Goal: Communication & Community: Ask a question

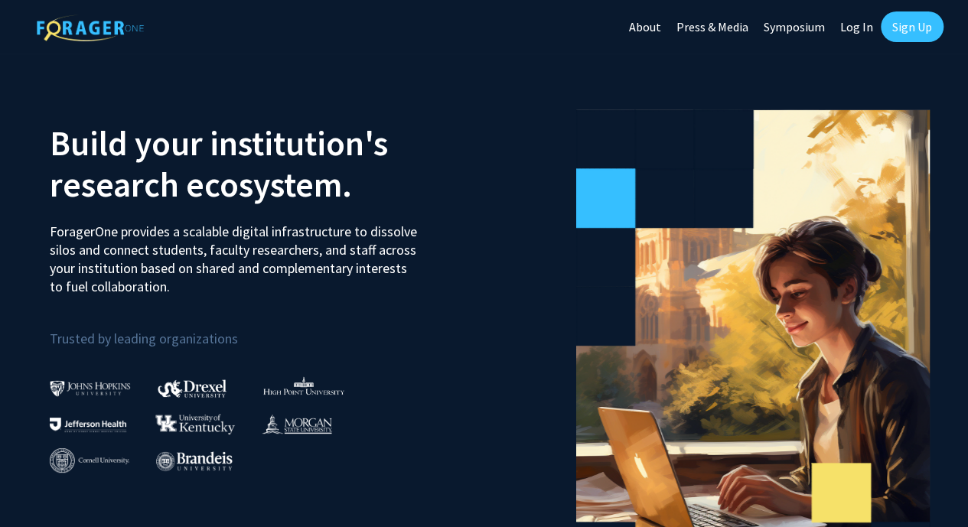
click at [891, 22] on link "Sign Up" at bounding box center [912, 26] width 63 height 31
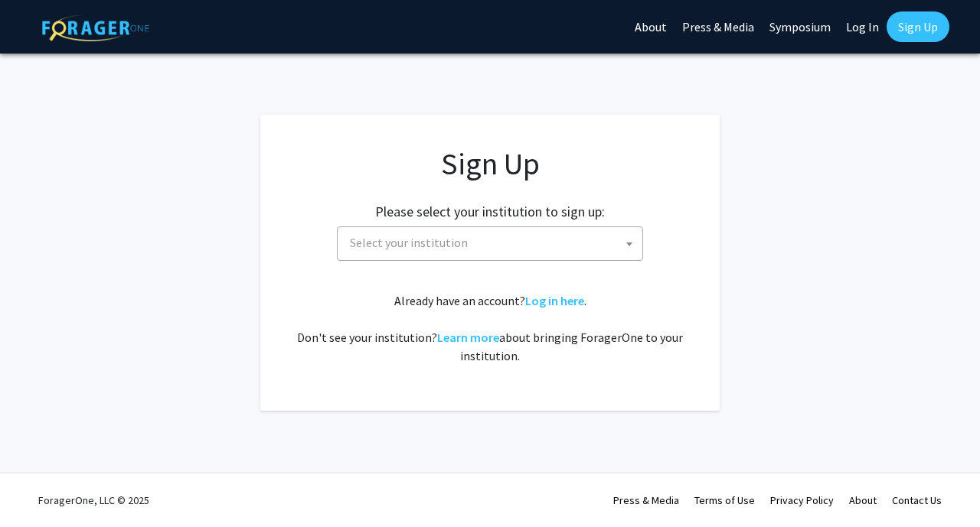
click at [433, 253] on span "Select your institution" at bounding box center [493, 242] width 299 height 31
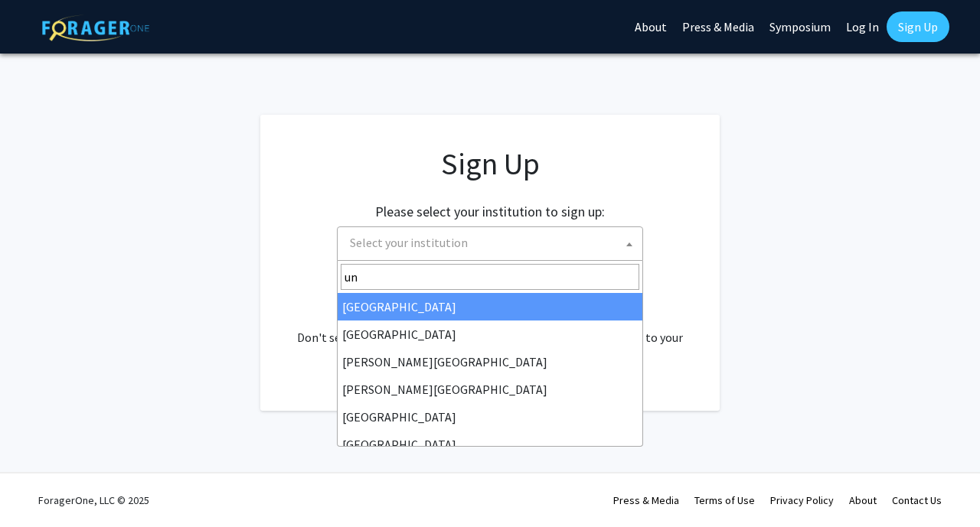
type input "u"
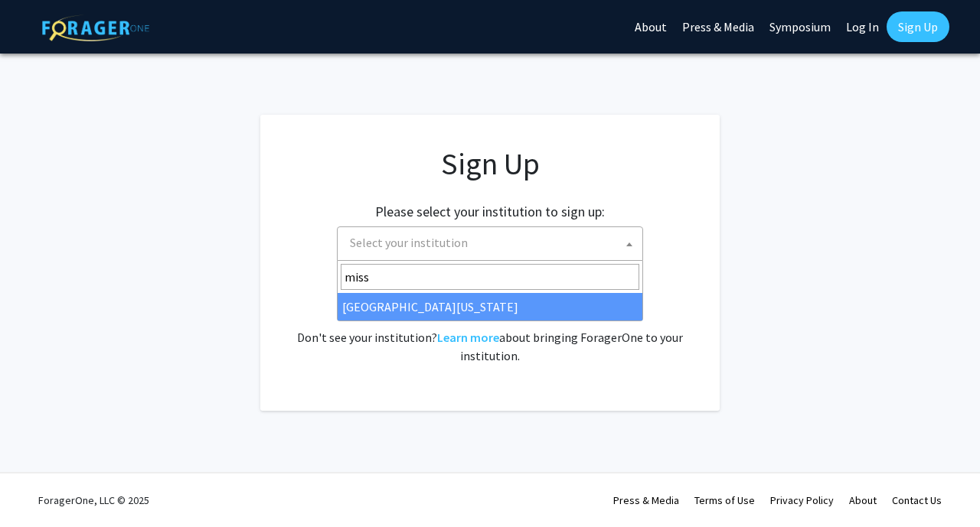
type input "miss"
select select "33"
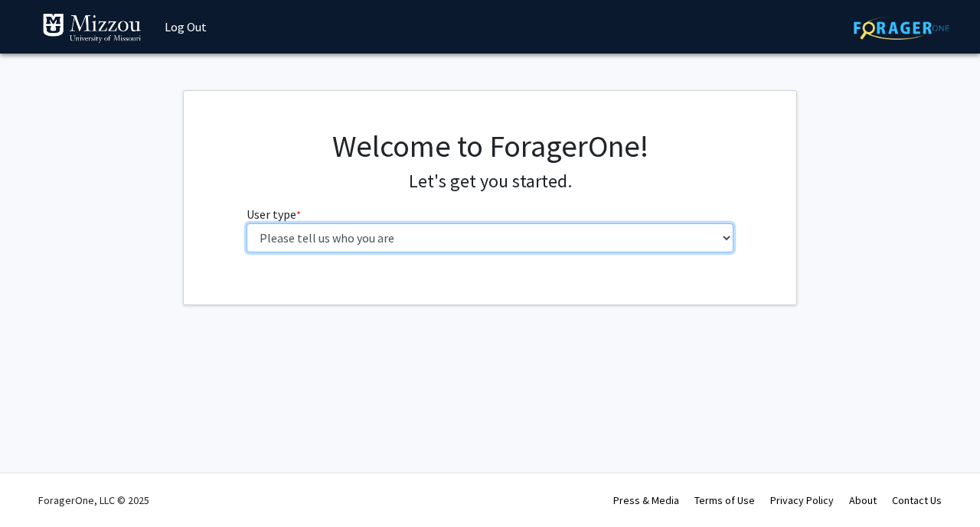
click at [392, 233] on select "Please tell us who you are Undergraduate Student Master's Student Doctoral Cand…" at bounding box center [490, 238] width 488 height 29
select select "1: undergrad"
click at [246, 224] on select "Please tell us who you are Undergraduate Student Master's Student Doctoral Cand…" at bounding box center [490, 238] width 488 height 29
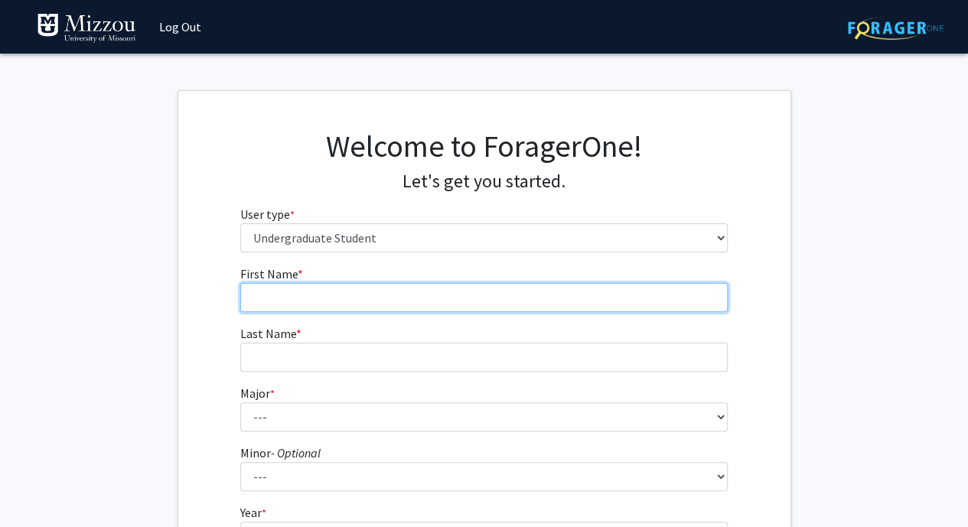
click at [369, 298] on input "First Name * required" at bounding box center [484, 297] width 488 height 29
type input "Jack"
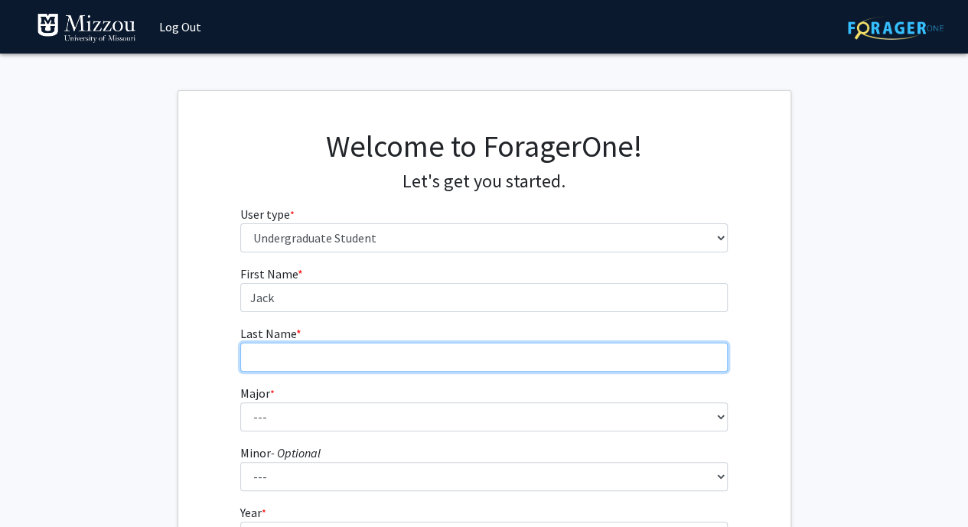
click at [365, 354] on input "Last Name * required" at bounding box center [484, 357] width 488 height 29
type input "[PERSON_NAME]"
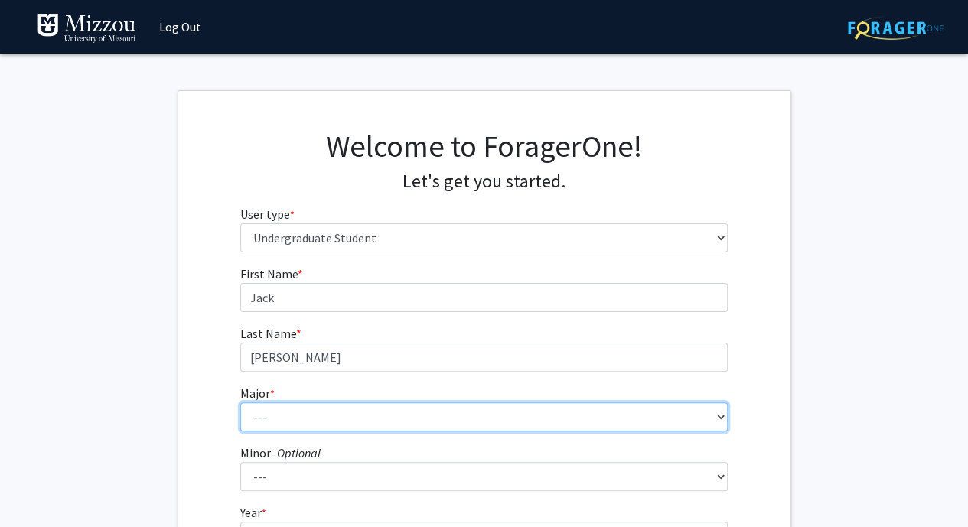
click at [351, 415] on select "--- Agribusiness Management Agricultural Education Agricultural Education: Comm…" at bounding box center [484, 417] width 488 height 29
select select "135: 2628"
click at [240, 403] on select "--- Agribusiness Management Agricultural Education Agricultural Education: Comm…" at bounding box center [484, 417] width 488 height 29
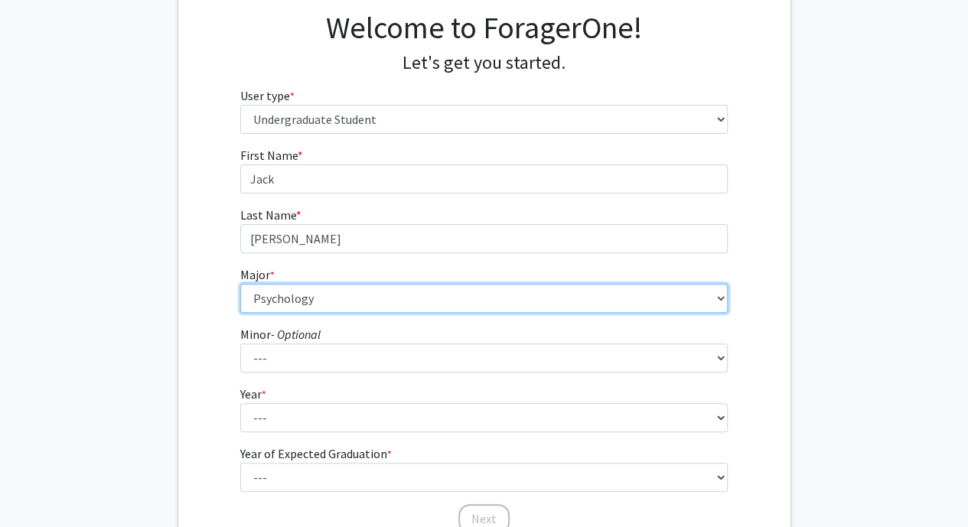
scroll to position [119, 0]
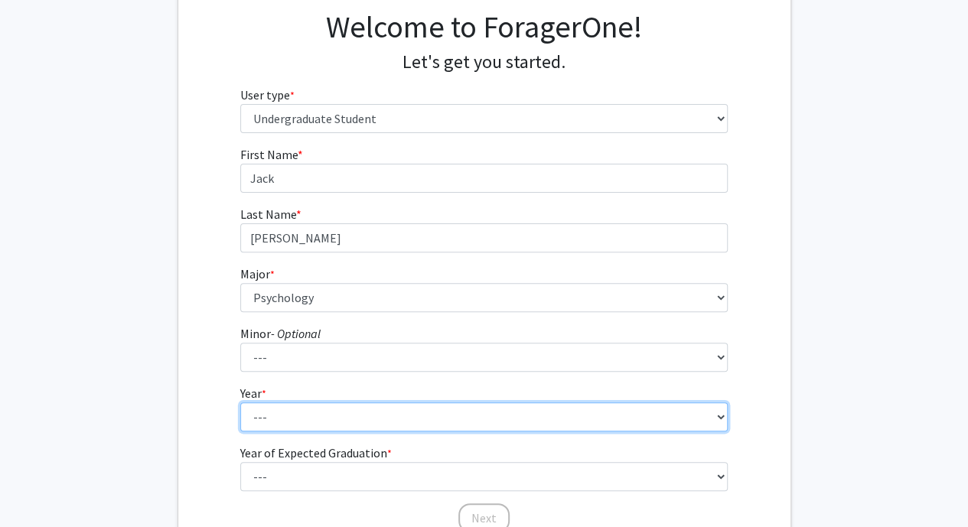
click at [320, 417] on select "--- First-year Sophomore Junior Senior Postbaccalaureate Certificate" at bounding box center [484, 417] width 488 height 29
select select "2: sophomore"
click at [240, 403] on select "--- First-year Sophomore Junior Senior Postbaccalaureate Certificate" at bounding box center [484, 417] width 488 height 29
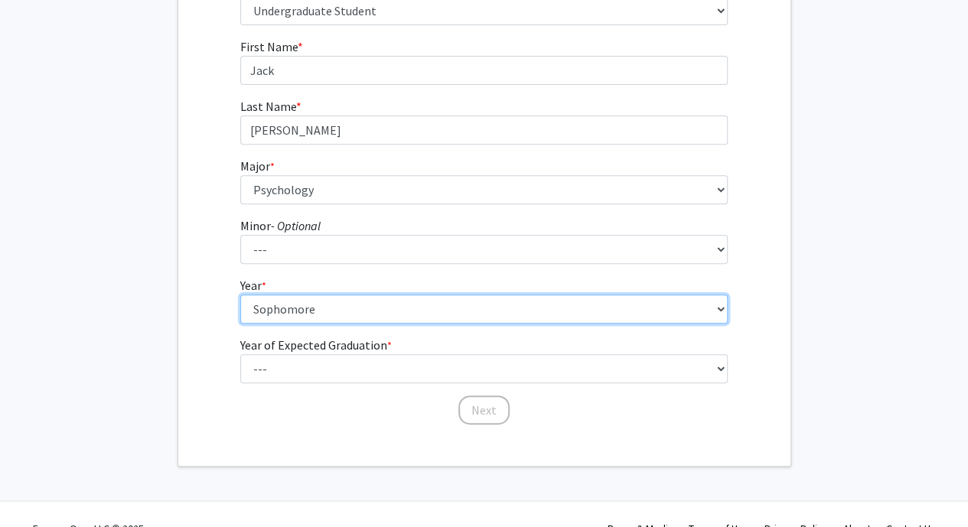
scroll to position [248, 0]
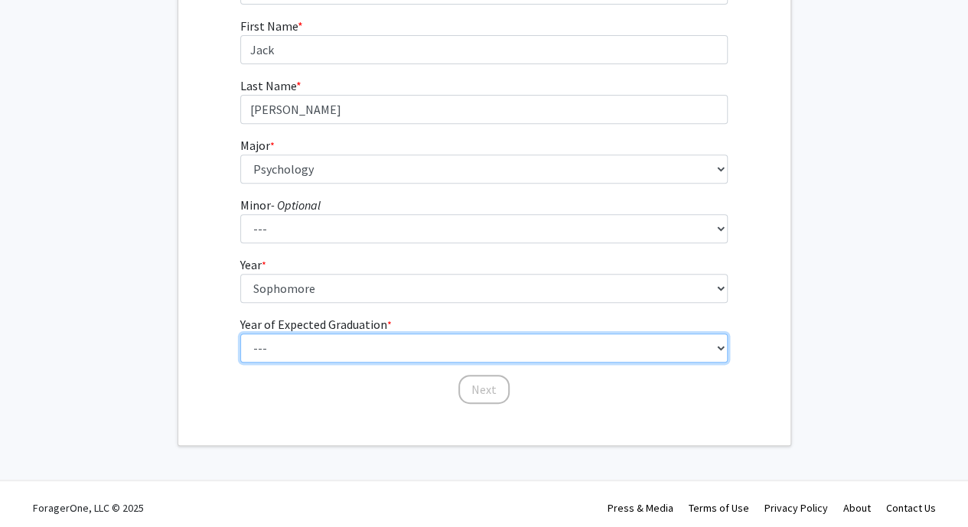
click at [321, 341] on select "--- 2025 2026 2027 2028 2029 2030 2031 2032 2033 2034" at bounding box center [484, 348] width 488 height 29
select select "4: 2028"
click at [240, 334] on select "--- 2025 2026 2027 2028 2029 2030 2031 2032 2033 2034" at bounding box center [484, 348] width 488 height 29
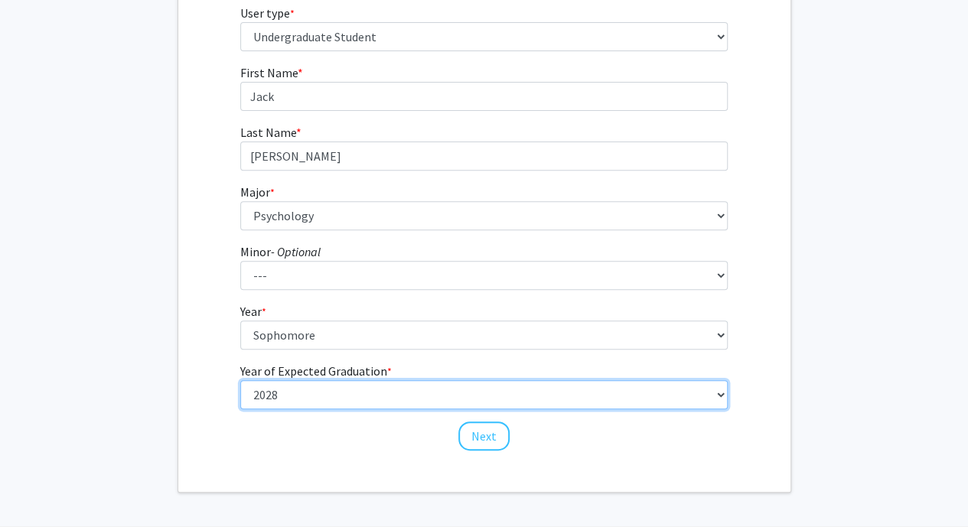
scroll to position [202, 0]
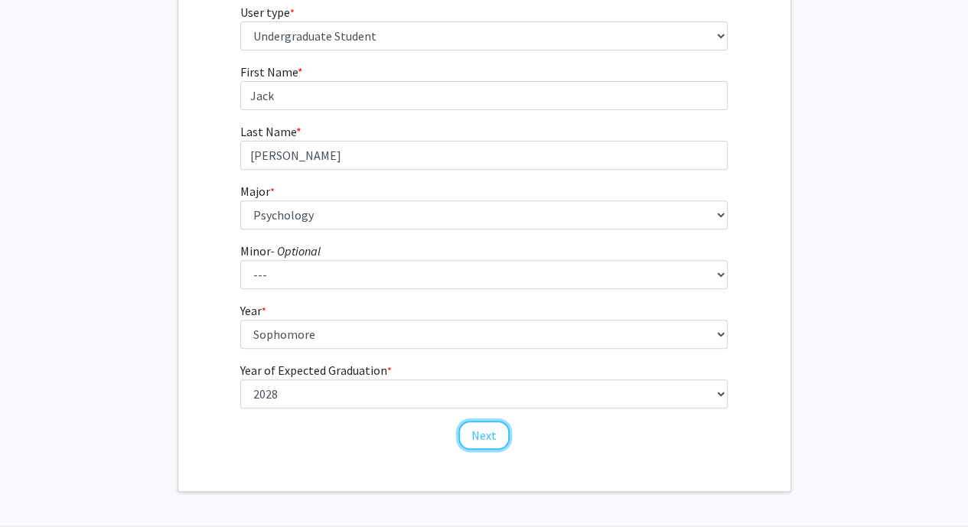
click at [485, 429] on button "Next" at bounding box center [484, 435] width 51 height 29
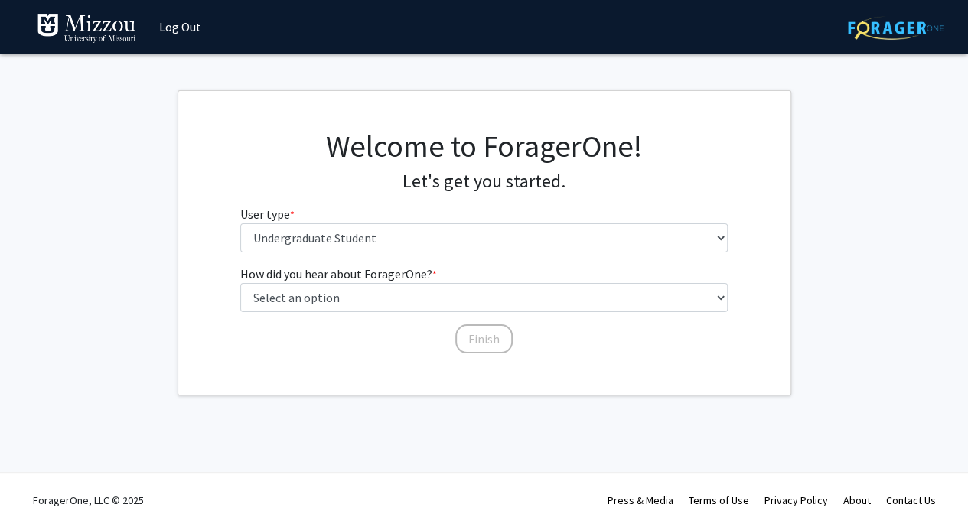
scroll to position [0, 0]
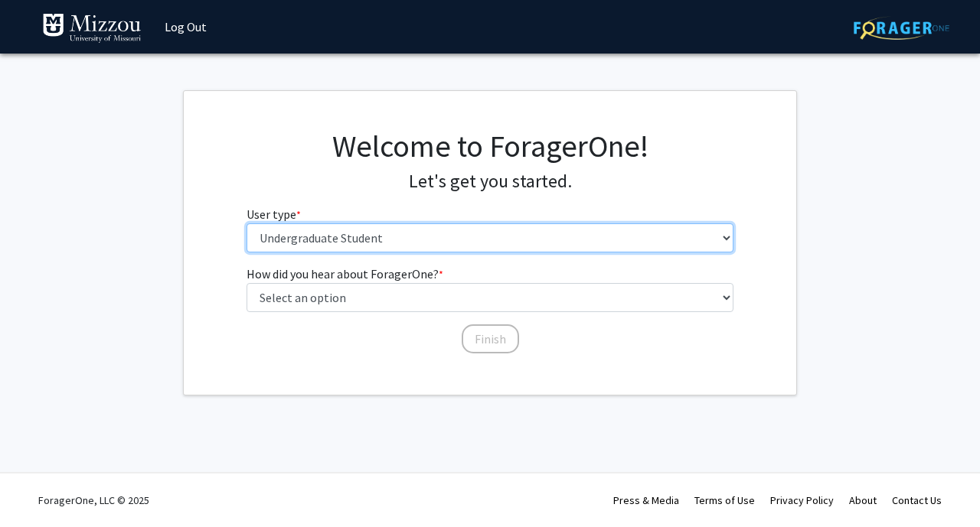
click at [394, 243] on select "Please tell us who you are Undergraduate Student Master's Student Doctoral Cand…" at bounding box center [490, 238] width 488 height 29
click at [246, 224] on select "Please tell us who you are Undergraduate Student Master's Student Doctoral Cand…" at bounding box center [490, 238] width 488 height 29
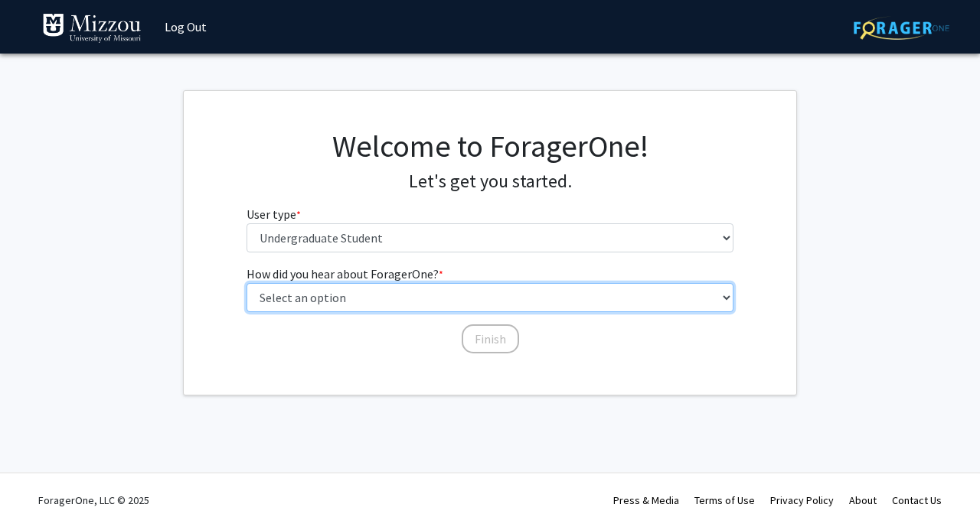
click at [400, 299] on select "Select an option Peer/student recommendation Faculty/staff recommendation Unive…" at bounding box center [490, 297] width 488 height 29
select select "2: faculty_recommendation"
click at [246, 283] on select "Select an option Peer/student recommendation Faculty/staff recommendation Unive…" at bounding box center [490, 297] width 488 height 29
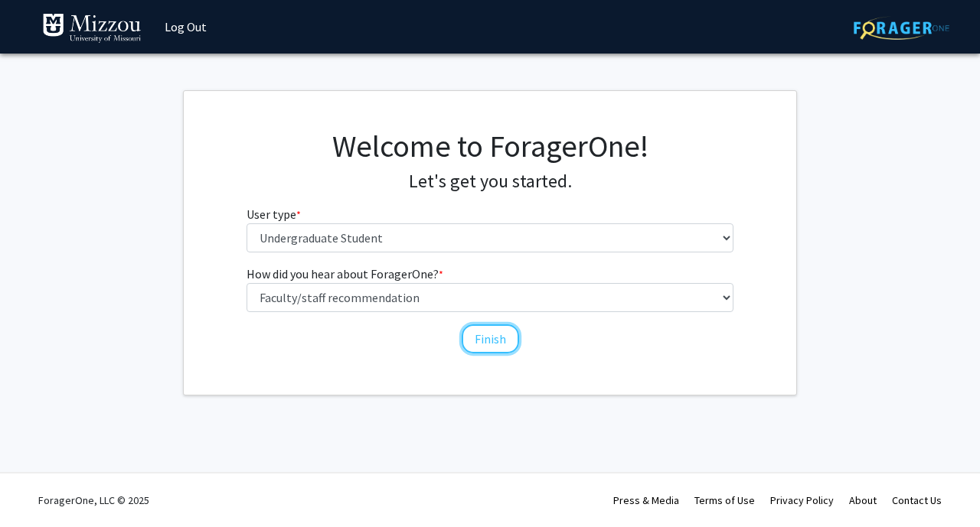
click at [475, 332] on button "Finish" at bounding box center [490, 339] width 57 height 29
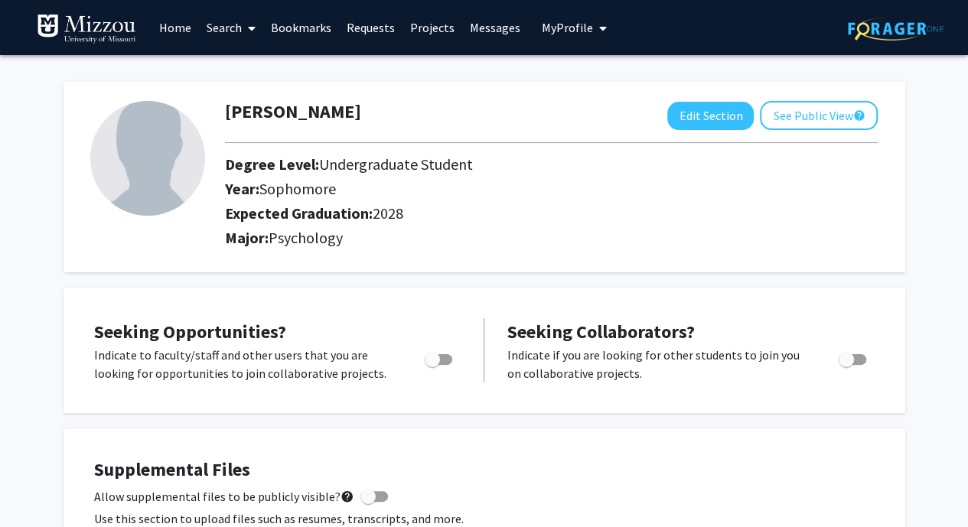
click at [224, 27] on link "Search" at bounding box center [231, 28] width 64 height 54
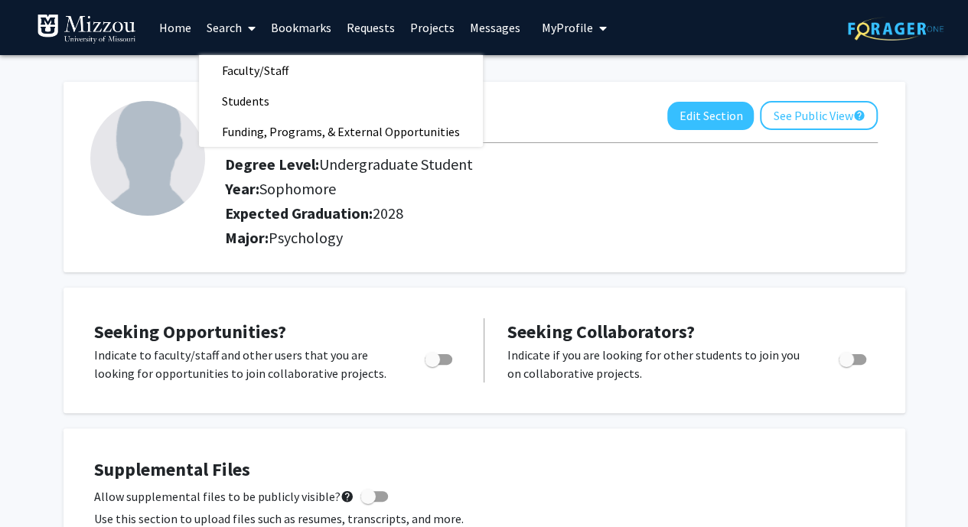
click at [263, 76] on span "Faculty/Staff" at bounding box center [255, 70] width 113 height 31
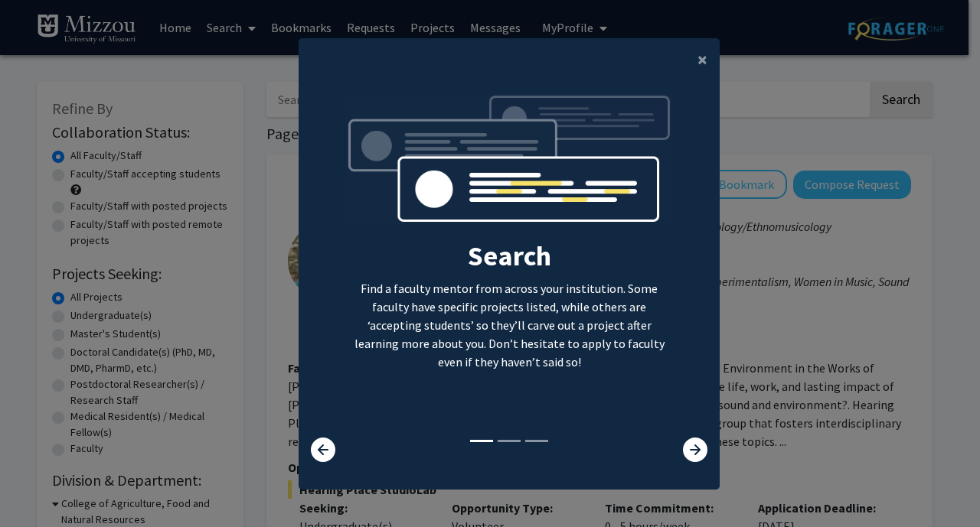
click at [683, 455] on icon at bounding box center [695, 450] width 24 height 24
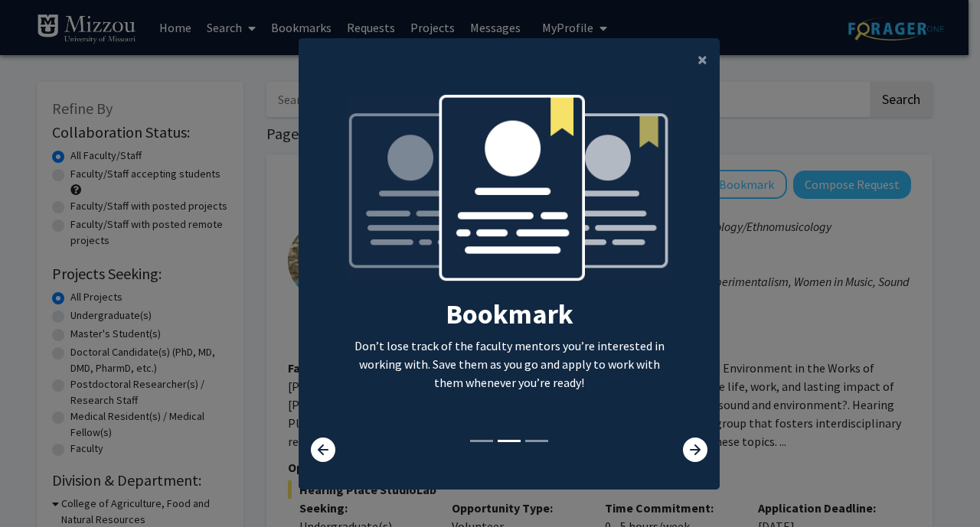
click at [683, 455] on icon at bounding box center [695, 450] width 24 height 24
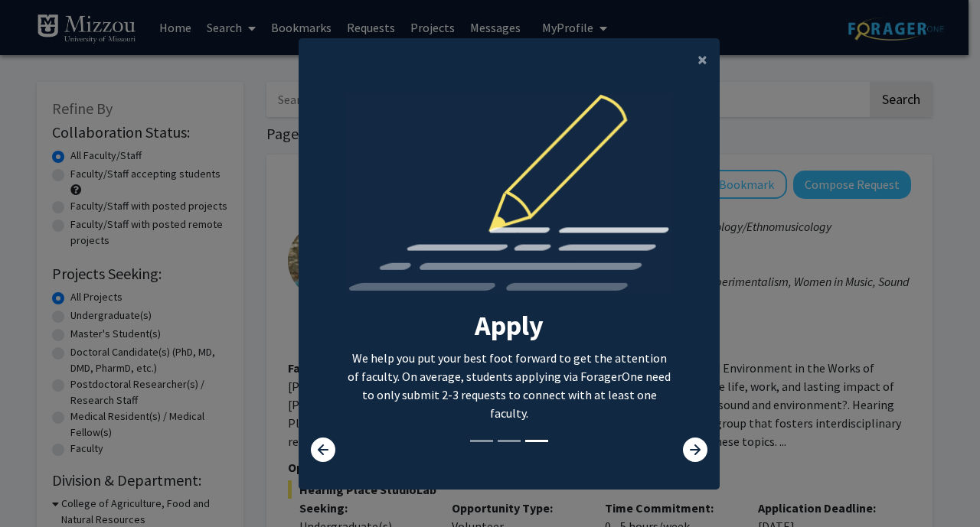
click at [683, 455] on icon at bounding box center [695, 450] width 24 height 24
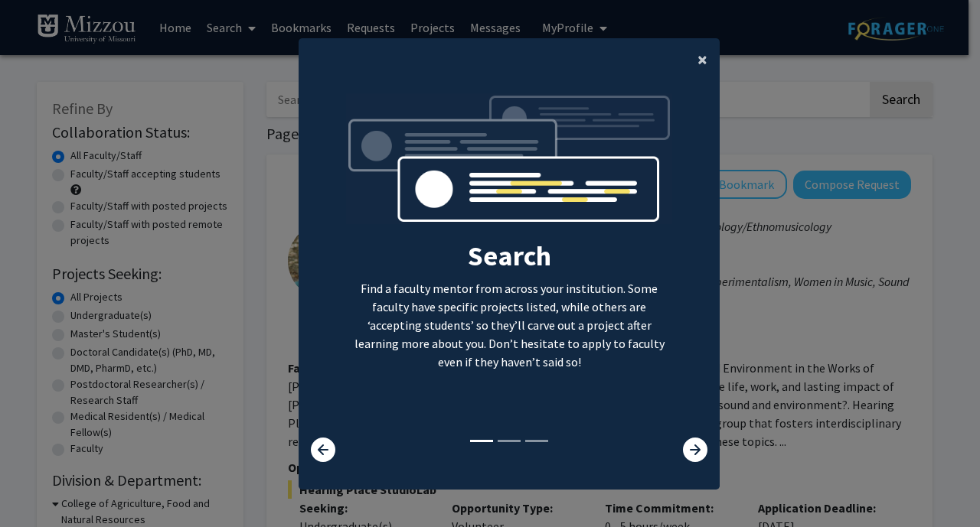
click at [698, 60] on span "×" at bounding box center [702, 59] width 10 height 24
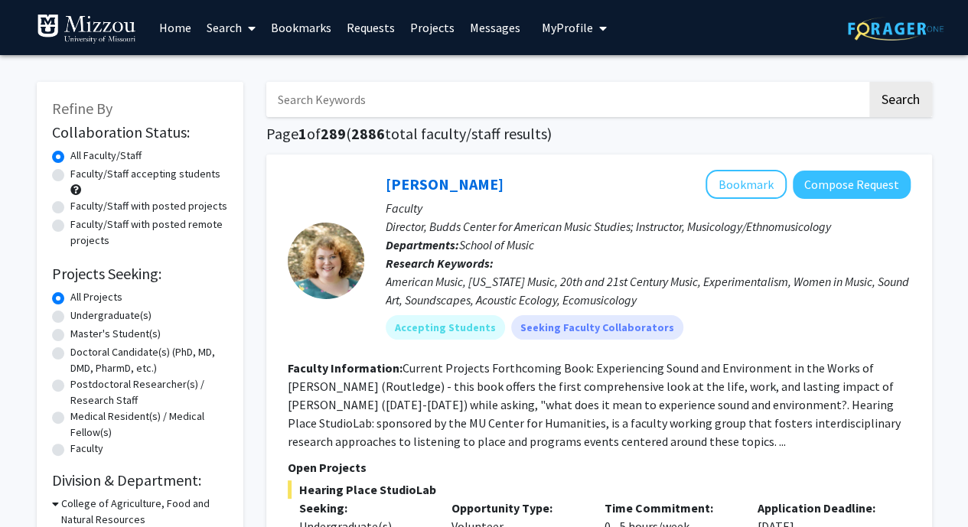
click at [380, 102] on input "Search Keywords" at bounding box center [566, 99] width 601 height 35
type input "[PERSON_NAME]"
click at [870, 82] on button "Search" at bounding box center [901, 99] width 63 height 35
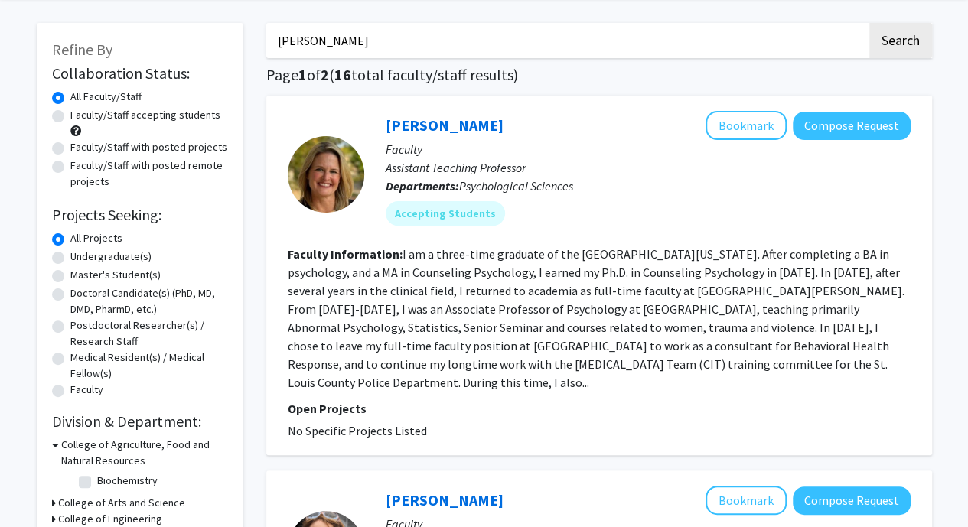
scroll to position [34, 0]
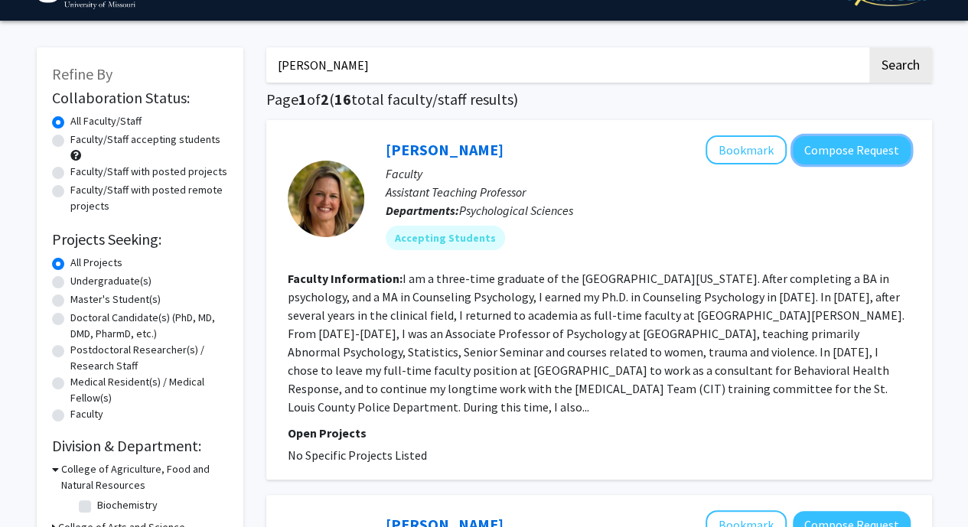
click at [820, 145] on button "Compose Request" at bounding box center [852, 150] width 118 height 28
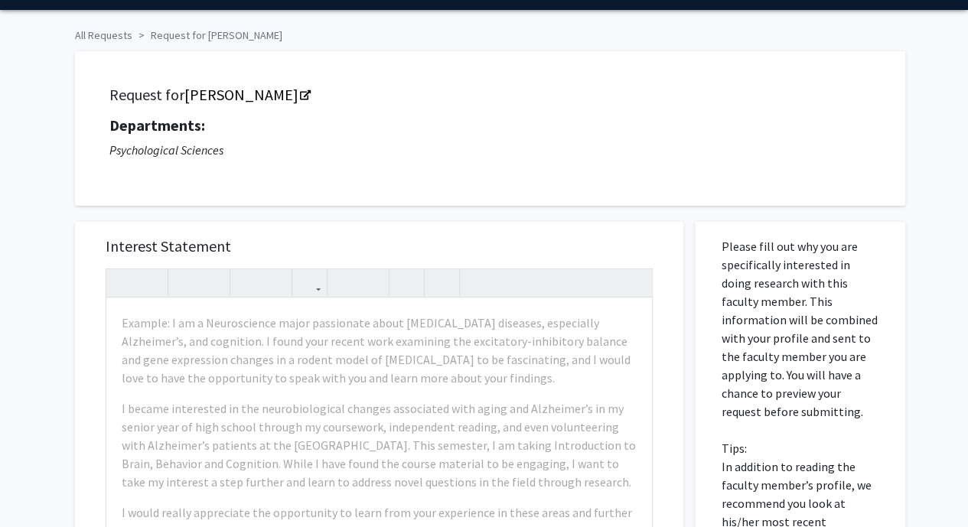
scroll to position [47, 0]
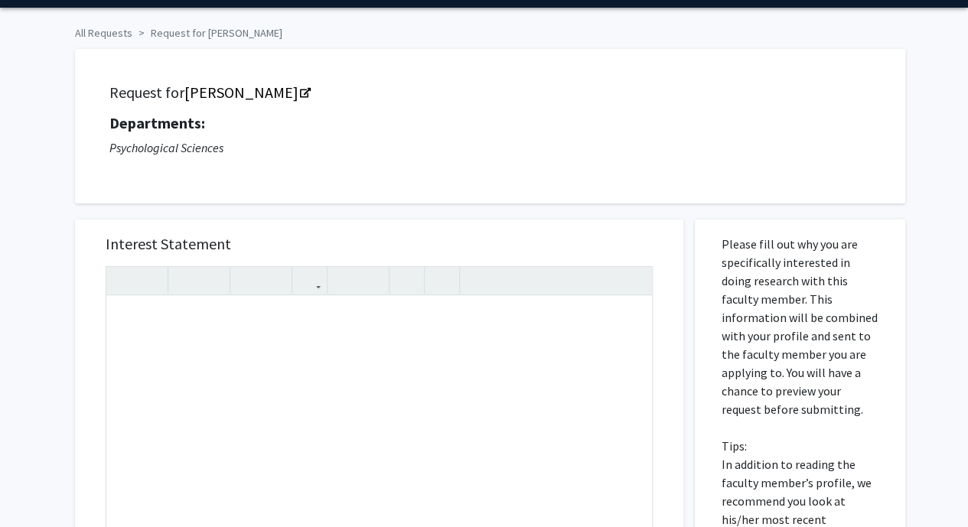
click at [266, 116] on h5 "Departments:" at bounding box center [490, 123] width 762 height 18
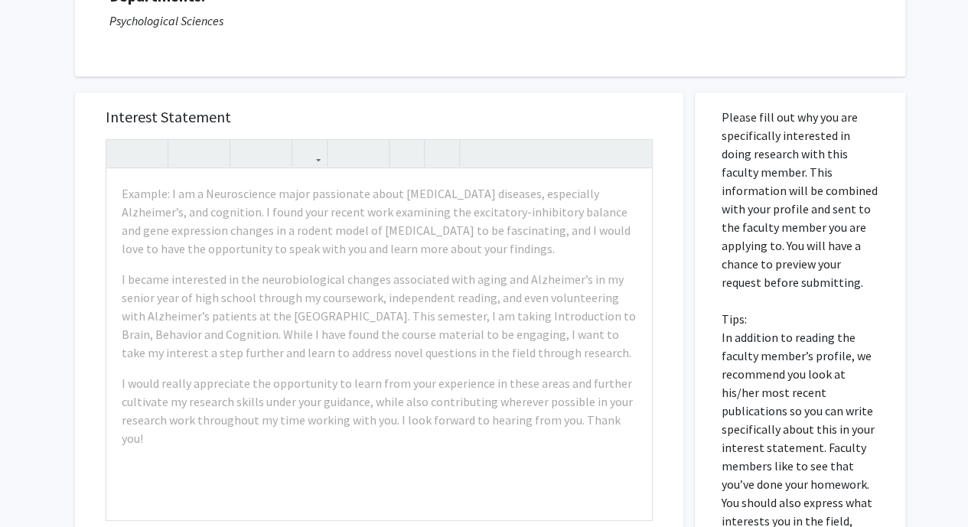
scroll to position [0, 0]
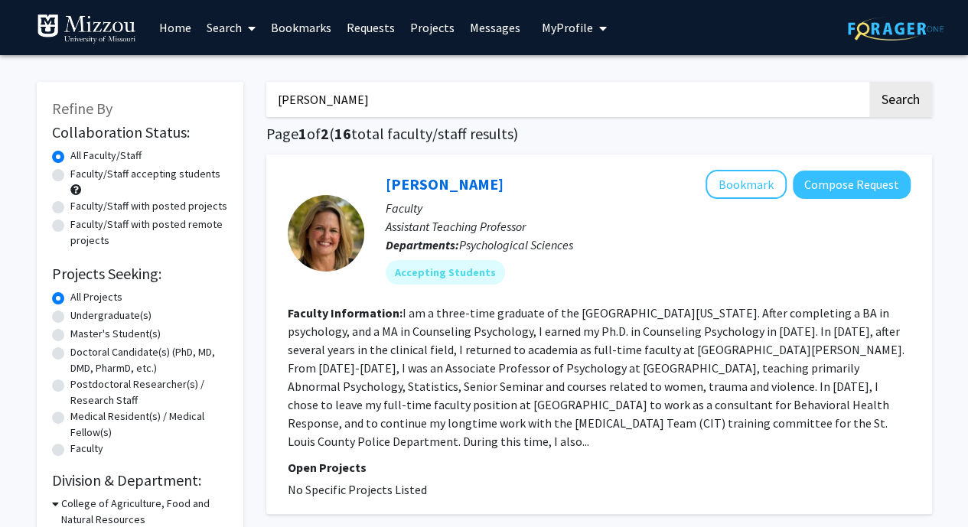
click at [419, 177] on link "[PERSON_NAME]" at bounding box center [445, 184] width 118 height 19
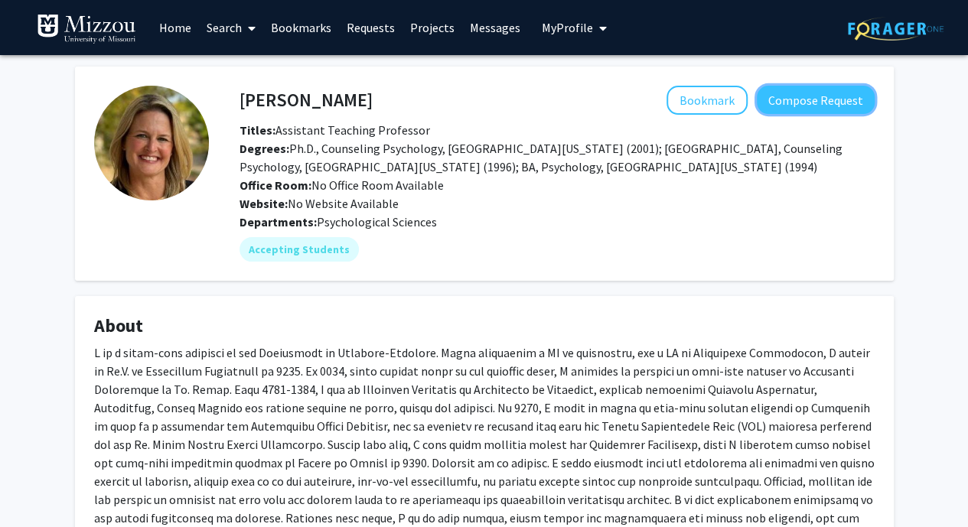
click at [788, 110] on button "Compose Request" at bounding box center [816, 100] width 118 height 28
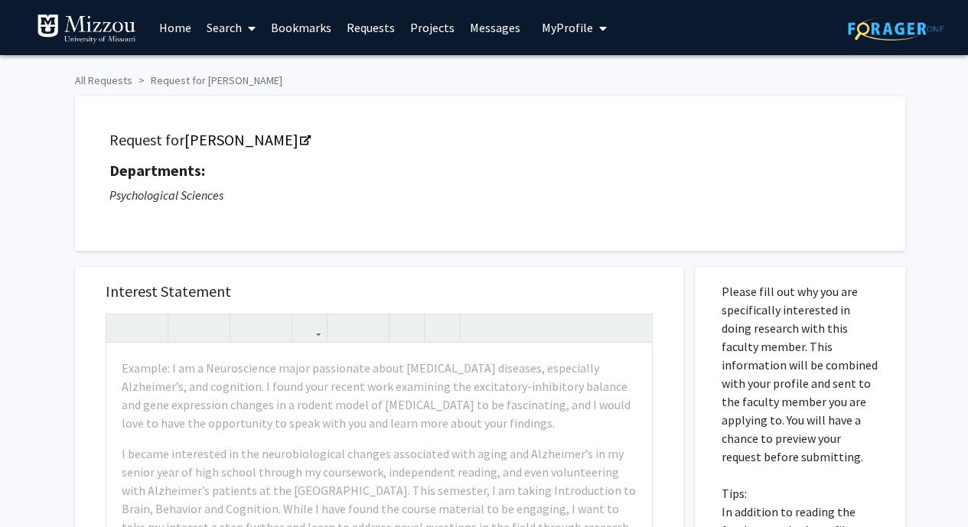
click at [233, 149] on link "[PERSON_NAME]" at bounding box center [246, 139] width 125 height 19
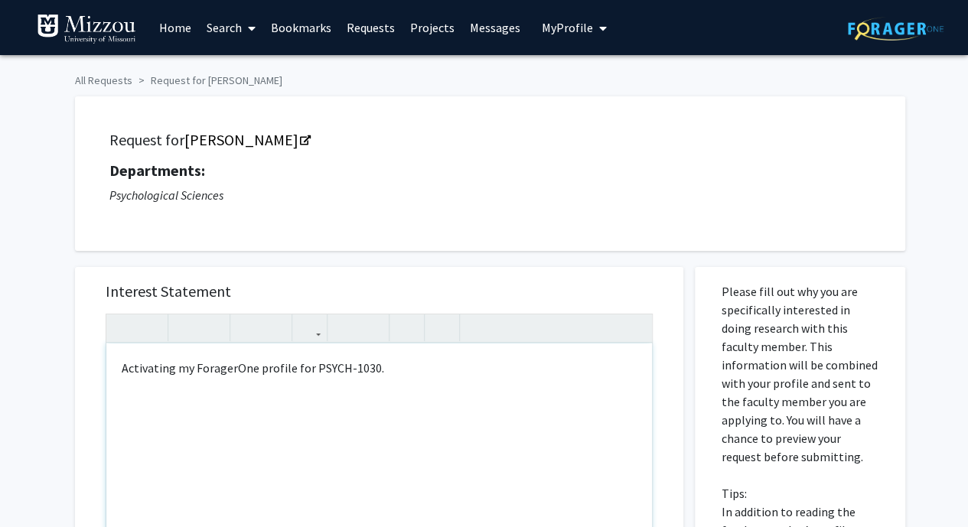
type textarea "<p>Activating my ForagerOne profile for PSYCH-1030.&nbsp;</p>"
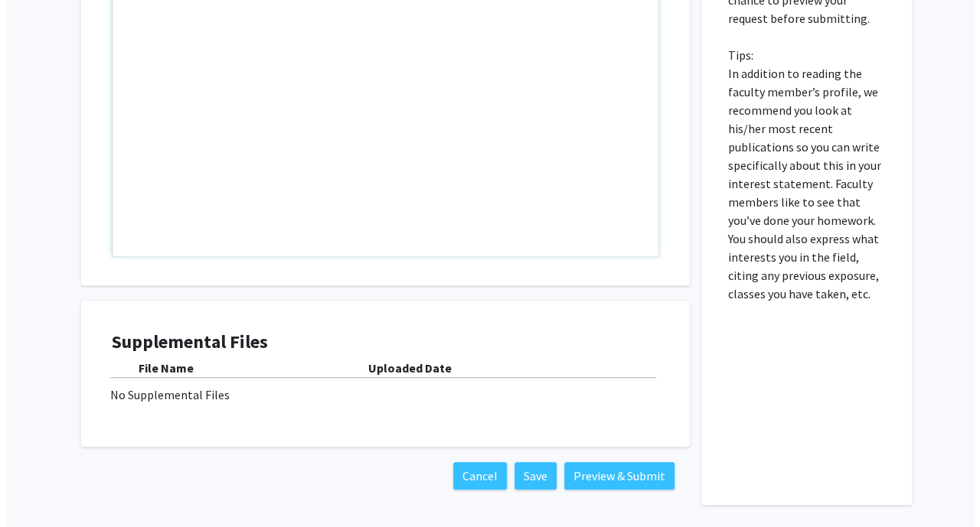
scroll to position [496, 0]
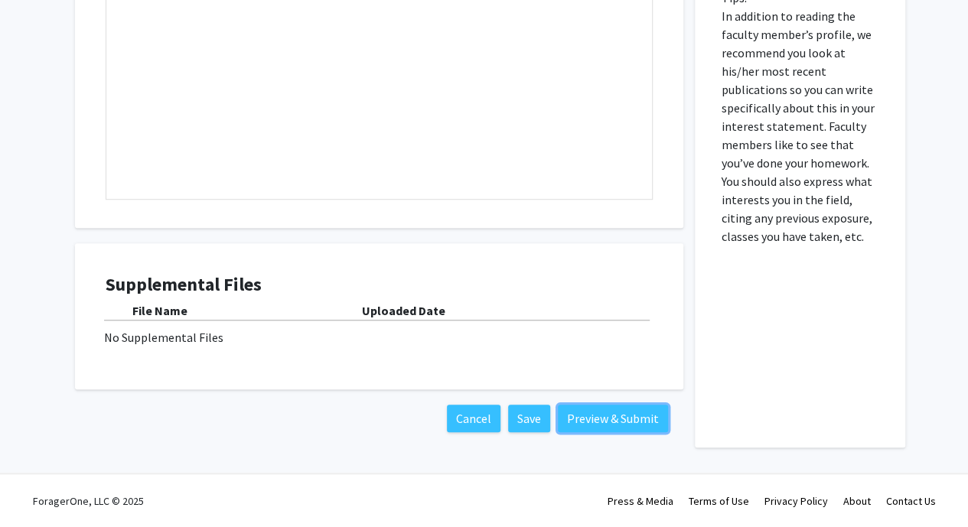
click at [577, 411] on button "Preview & Submit" at bounding box center [613, 419] width 110 height 28
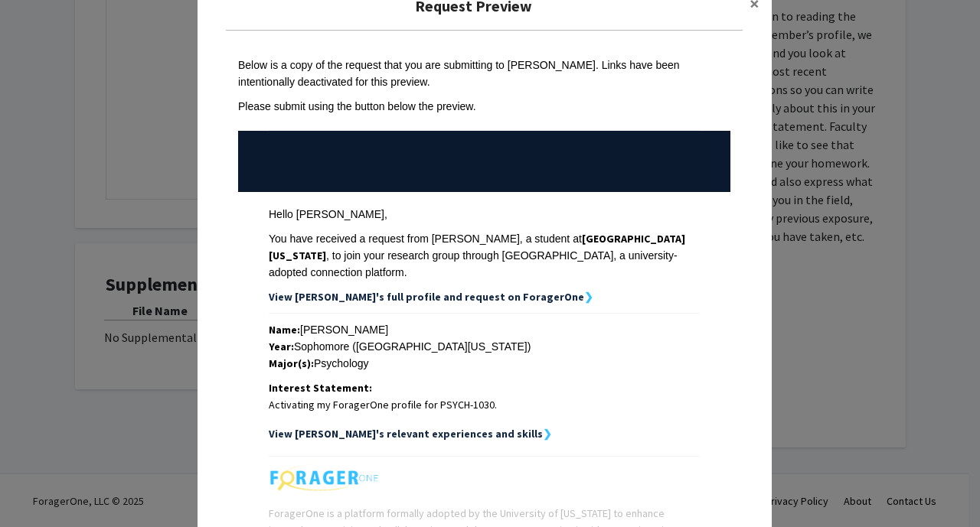
scroll to position [183, 0]
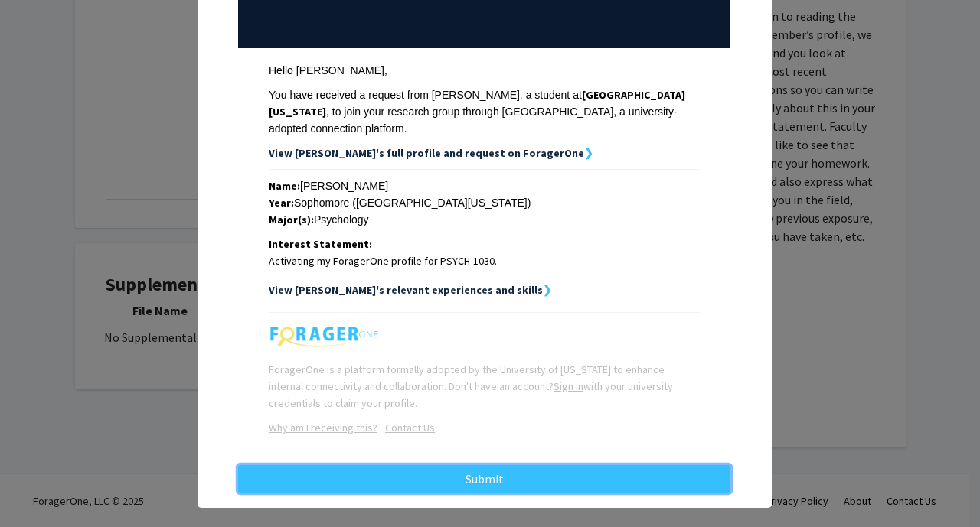
click at [455, 465] on button "Submit" at bounding box center [484, 479] width 492 height 28
